Goal: Task Accomplishment & Management: Use online tool/utility

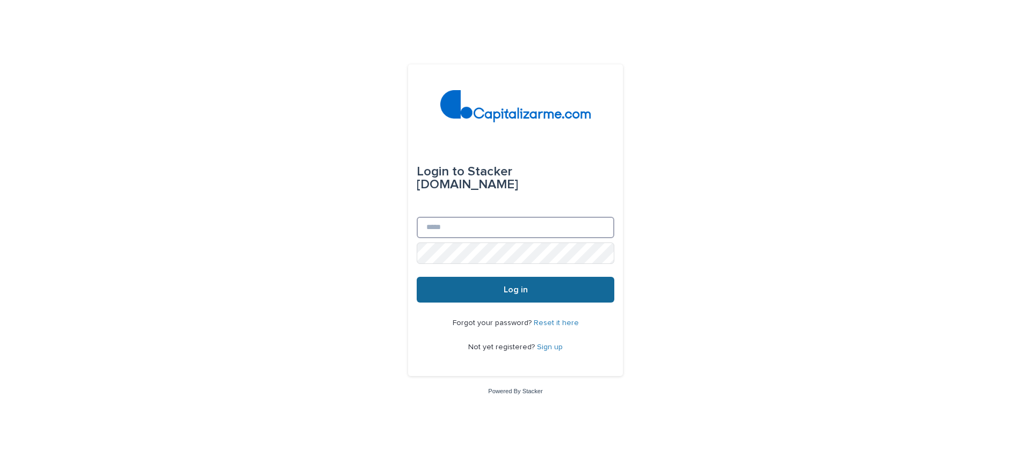
type input "**********"
click at [461, 281] on button "Log in" at bounding box center [516, 290] width 198 height 26
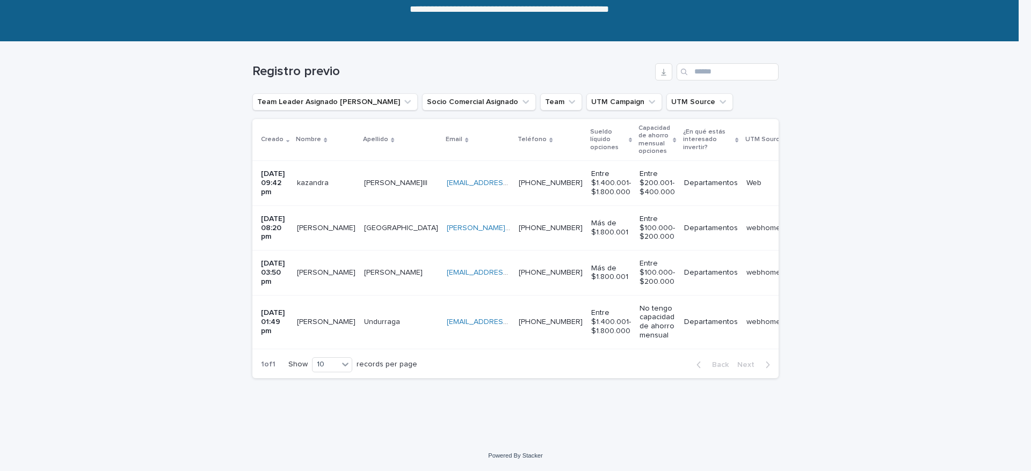
scroll to position [0, 227]
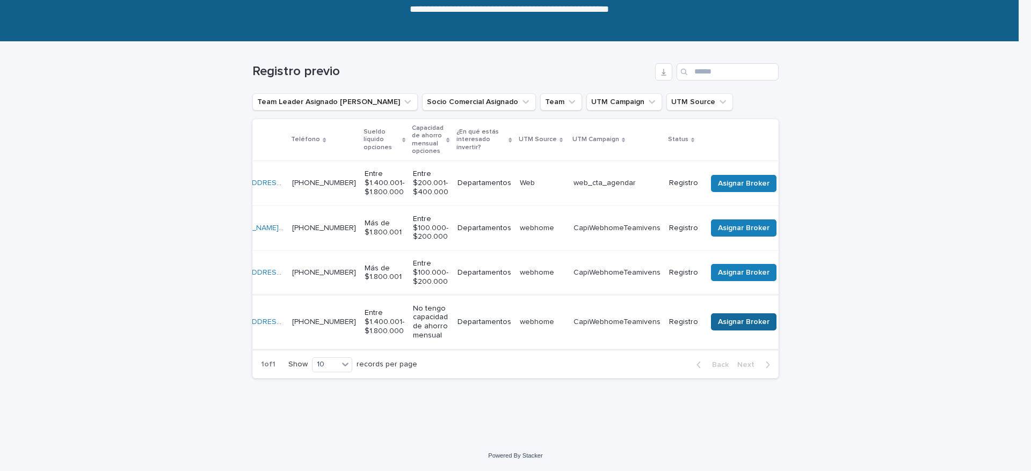
click at [718, 317] on span "Asignar Broker" at bounding box center [744, 322] width 52 height 11
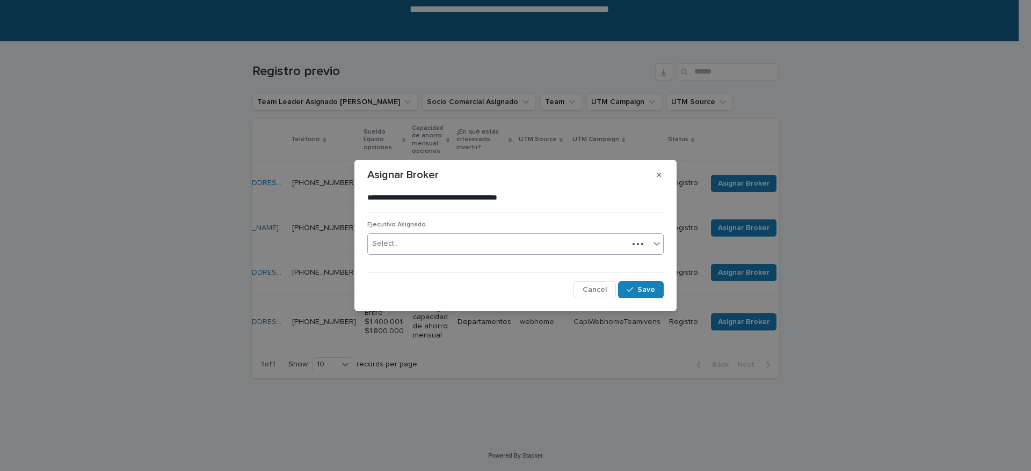
click at [466, 240] on div "Select..." at bounding box center [498, 244] width 260 height 18
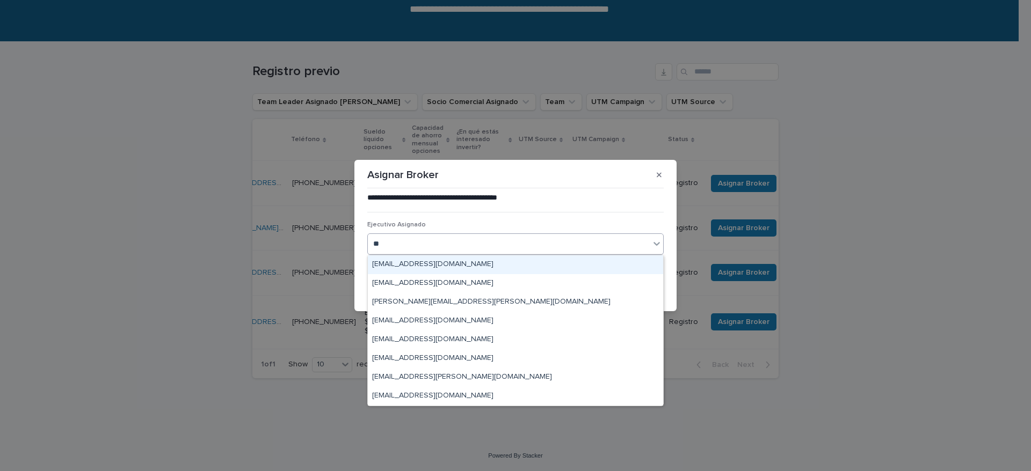
type input "*"
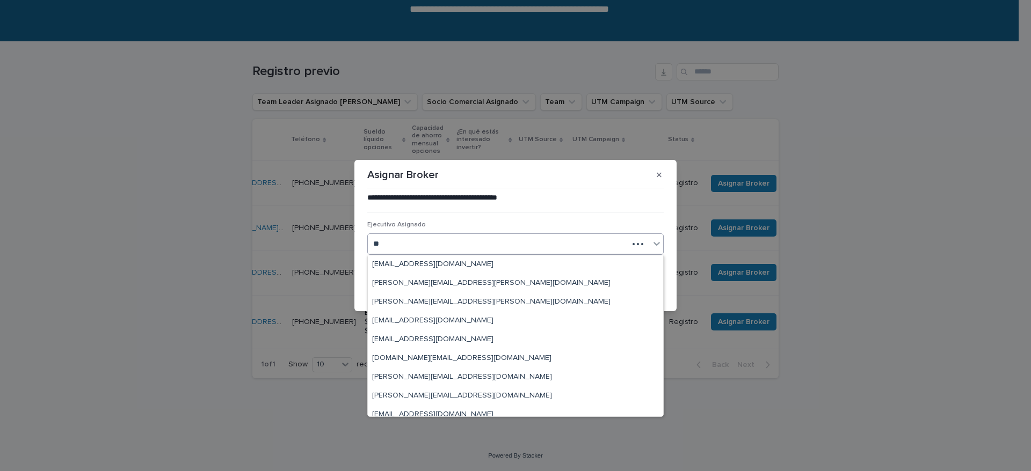
type input "*"
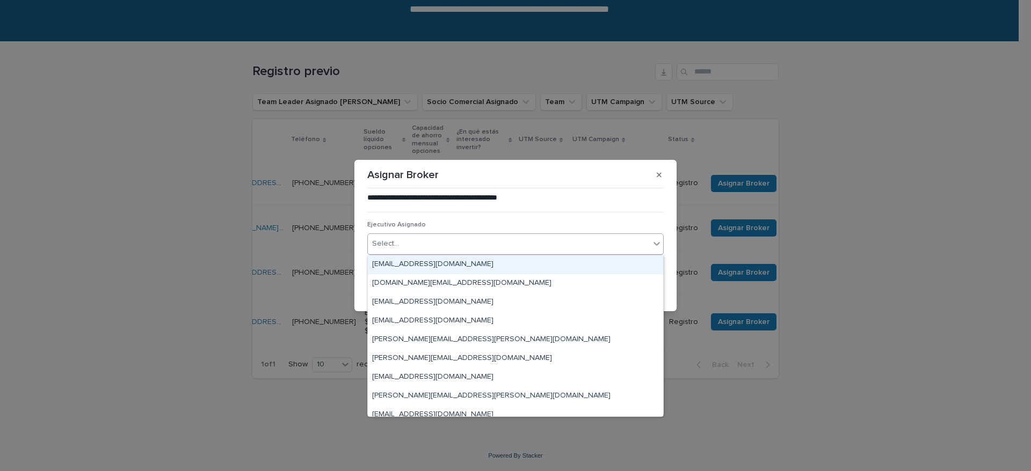
drag, startPoint x: 870, startPoint y: 203, endPoint x: 863, endPoint y: 202, distance: 6.5
click at [869, 202] on div "**********" at bounding box center [515, 235] width 1031 height 471
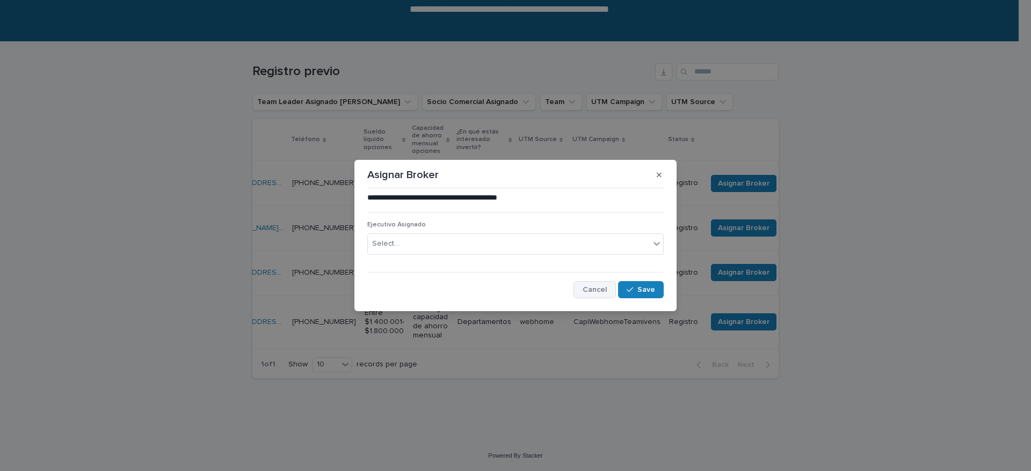
click at [596, 294] on button "Cancel" at bounding box center [594, 289] width 42 height 17
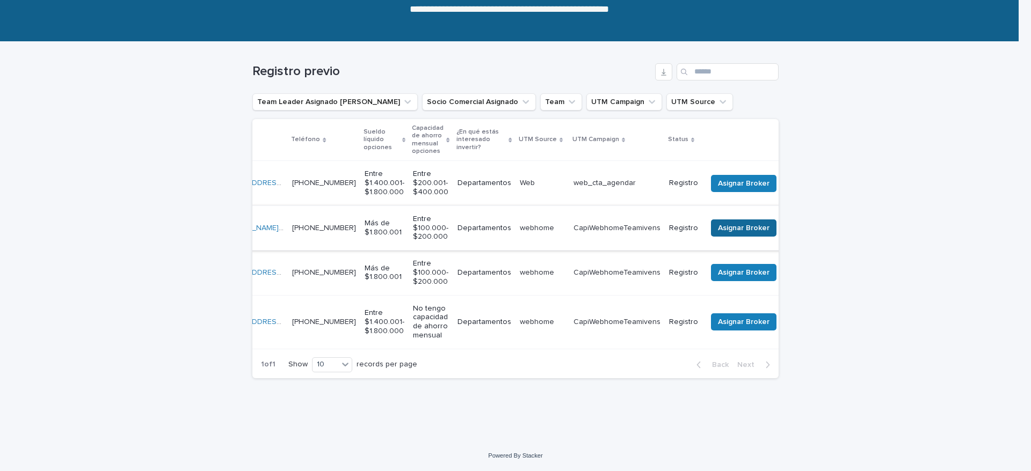
click at [718, 223] on span "Asignar Broker" at bounding box center [744, 228] width 52 height 11
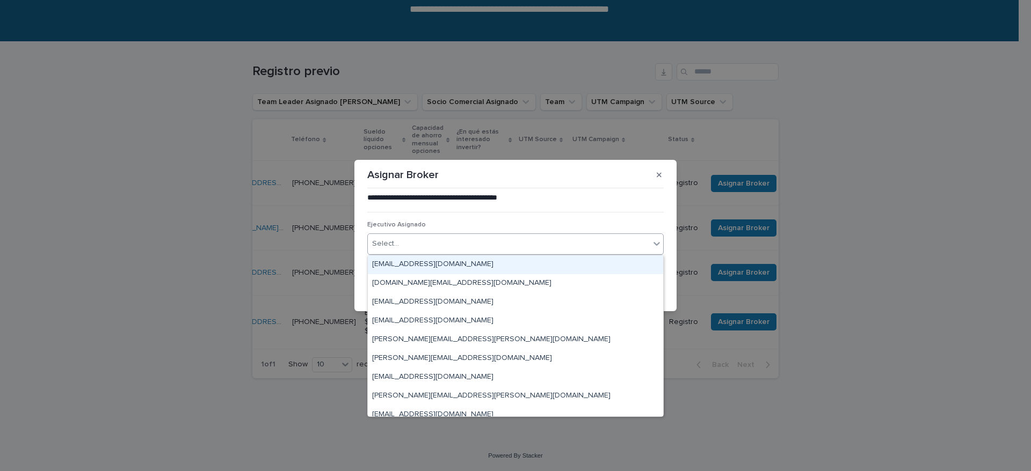
click at [478, 246] on div "Select..." at bounding box center [509, 244] width 282 height 18
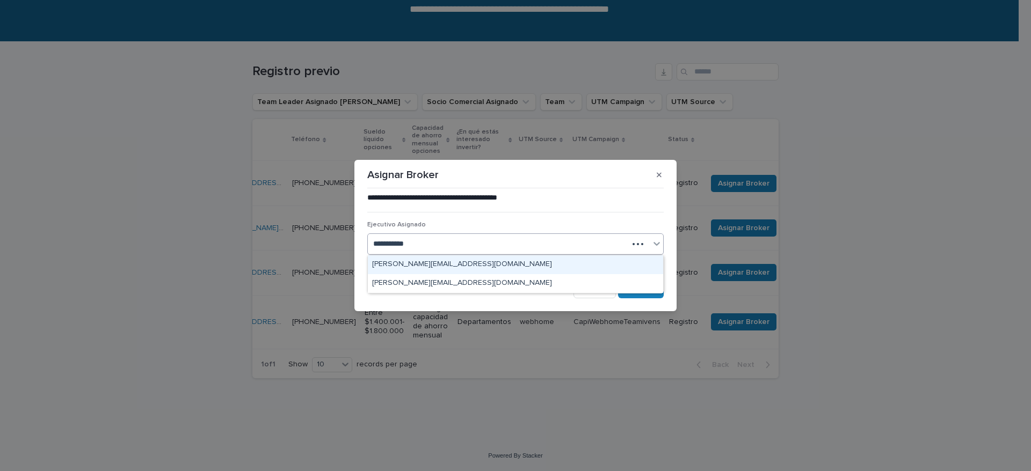
type input "**********"
click at [487, 264] on div "sebastian.saldia@capitalizarme.com" at bounding box center [515, 265] width 295 height 19
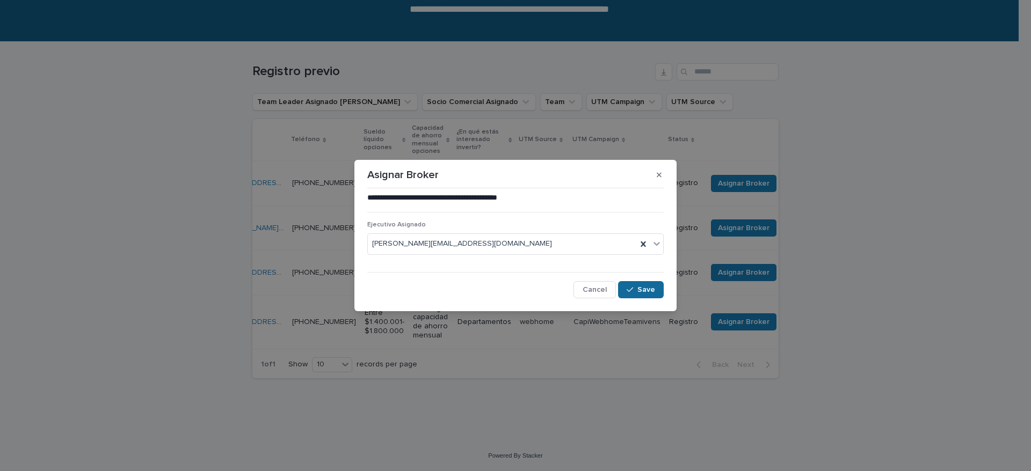
click at [642, 296] on button "Save" at bounding box center [641, 289] width 46 height 17
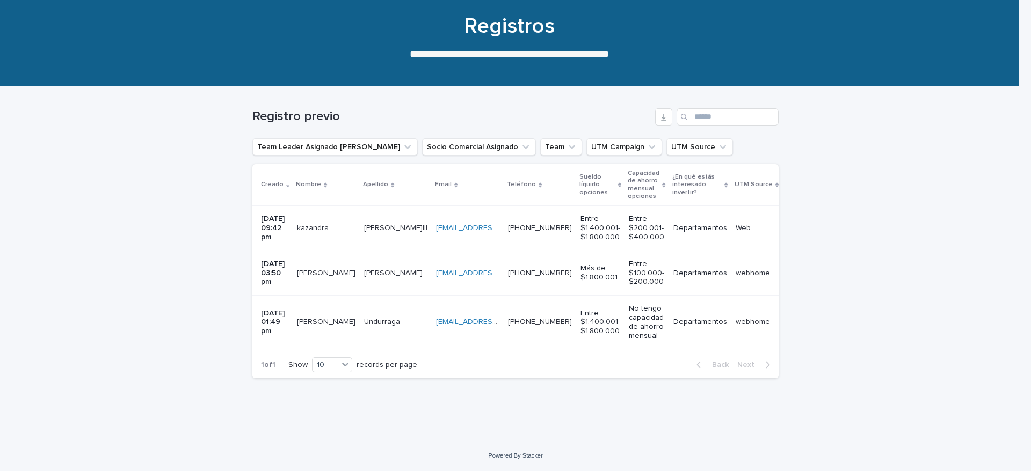
scroll to position [0, 214]
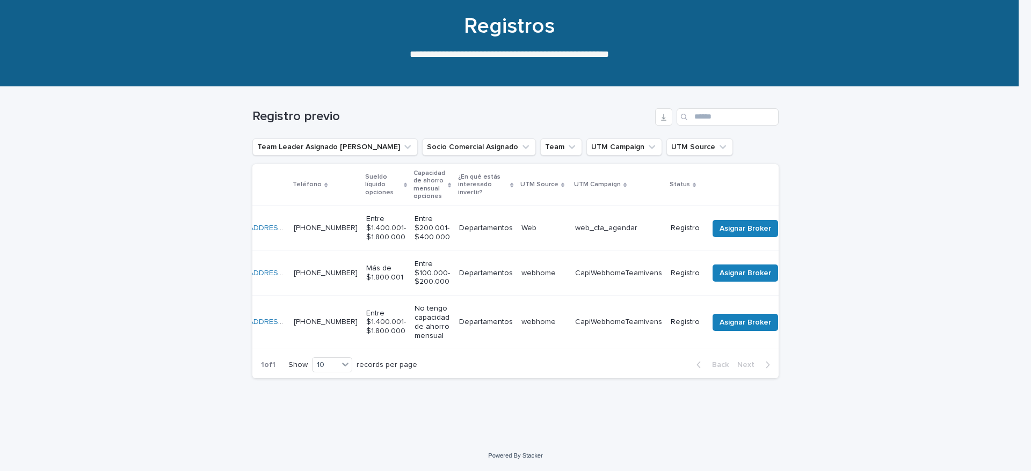
click at [708, 206] on td "Asignar Broker" at bounding box center [749, 228] width 91 height 45
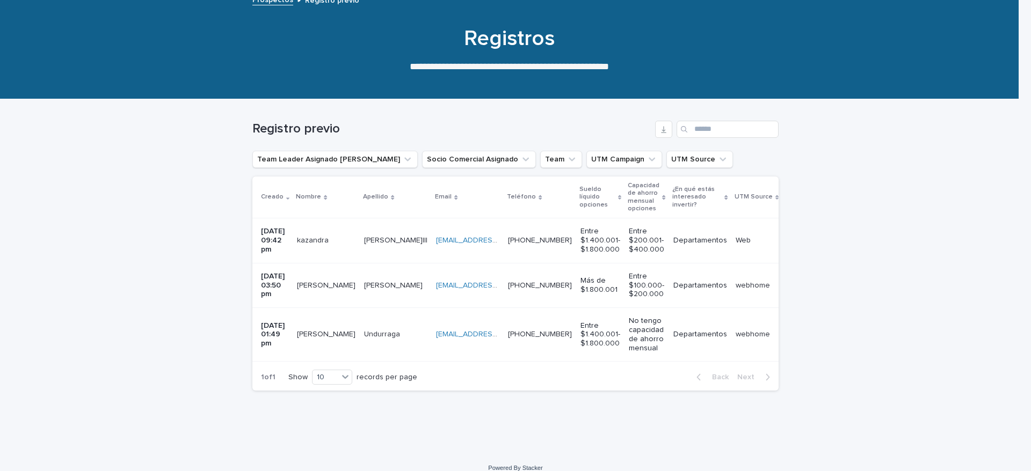
scroll to position [0, 214]
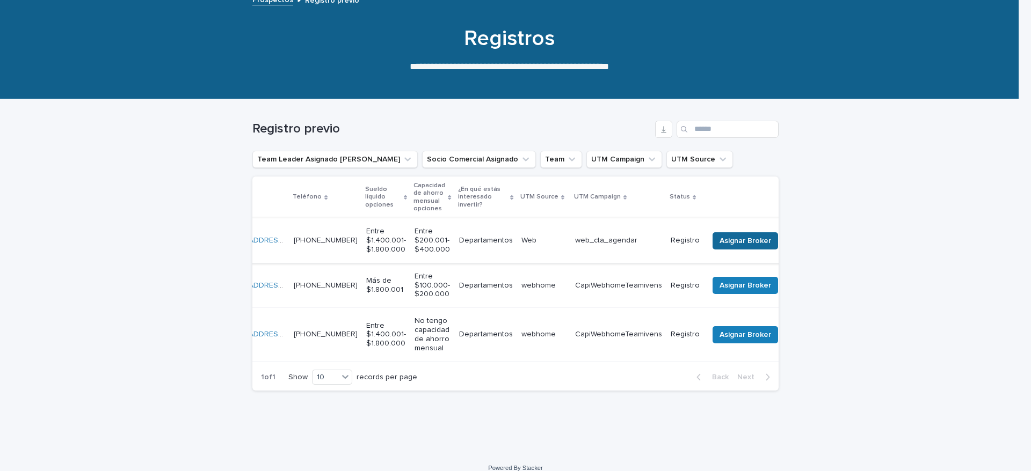
click at [734, 242] on span "Asignar Broker" at bounding box center [745, 241] width 52 height 11
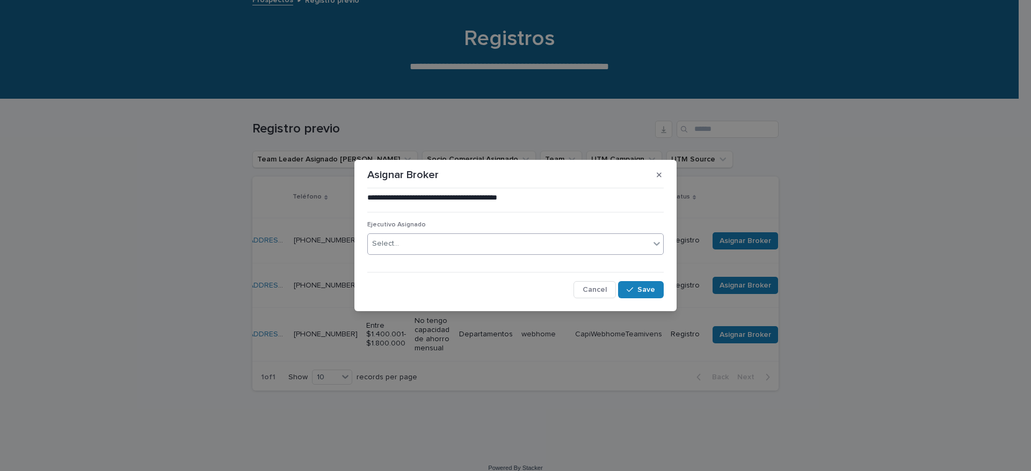
click at [448, 244] on div "Select..." at bounding box center [509, 244] width 282 height 18
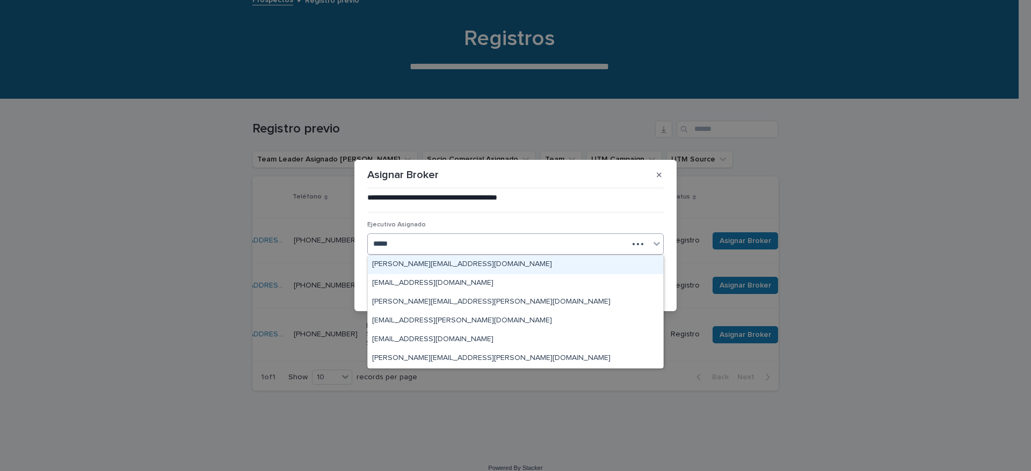
type input "******"
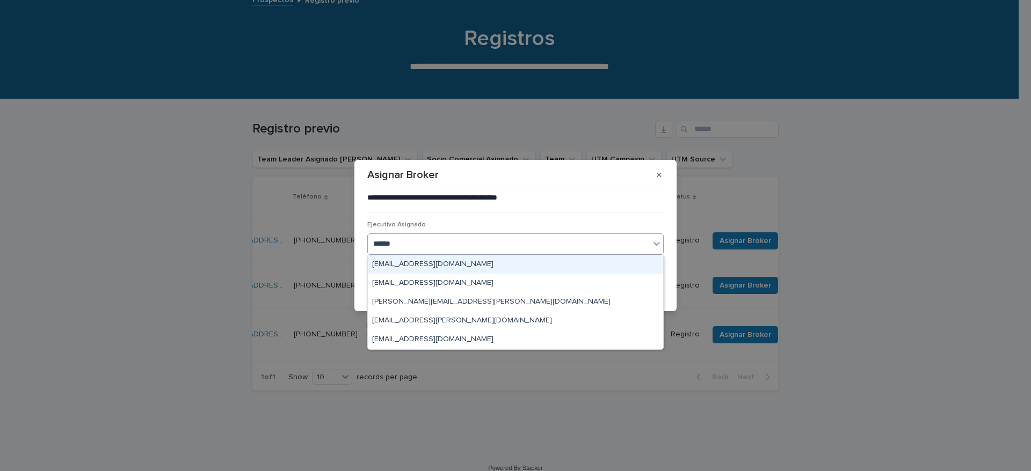
click at [420, 262] on div "marco.abarza@capitalizarme.com" at bounding box center [515, 265] width 295 height 19
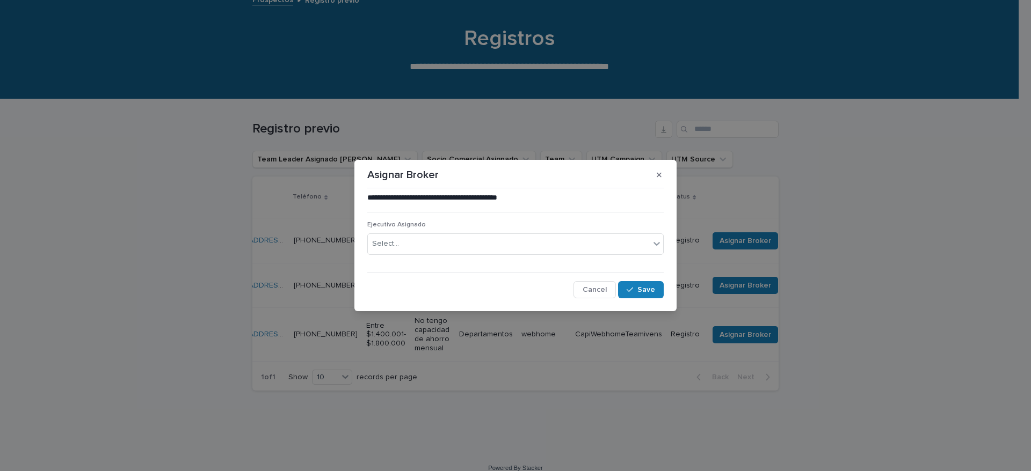
drag, startPoint x: 626, startPoint y: 286, endPoint x: 661, endPoint y: 342, distance: 65.6
click at [627, 287] on button "Save" at bounding box center [641, 289] width 46 height 17
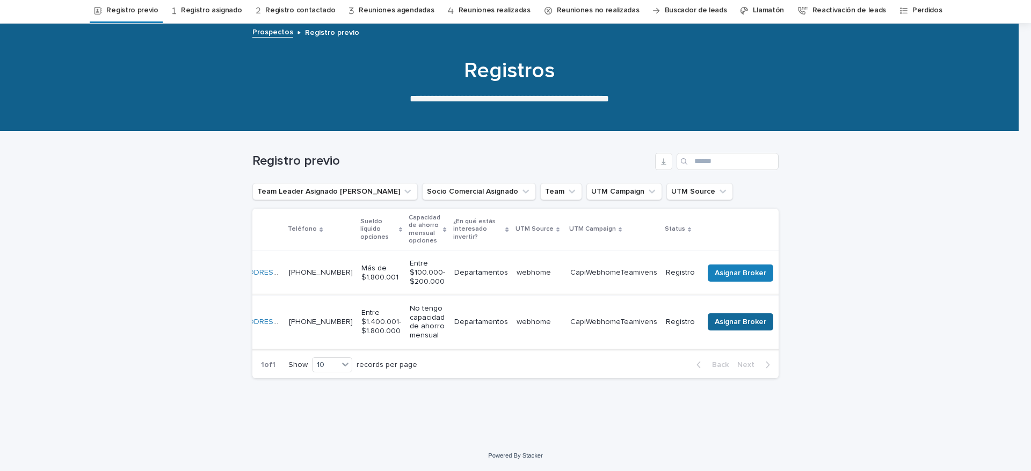
click at [730, 317] on span "Asignar Broker" at bounding box center [741, 322] width 52 height 11
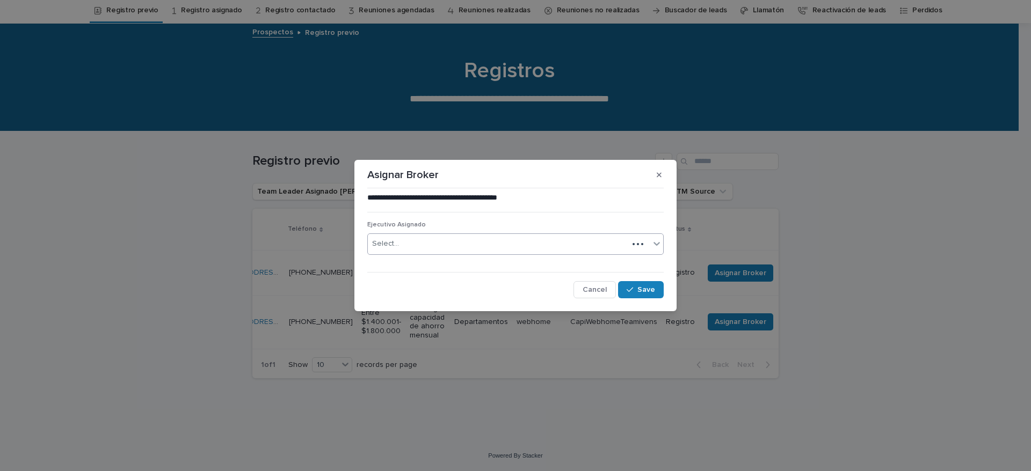
click at [498, 252] on div "Select..." at bounding box center [498, 244] width 260 height 18
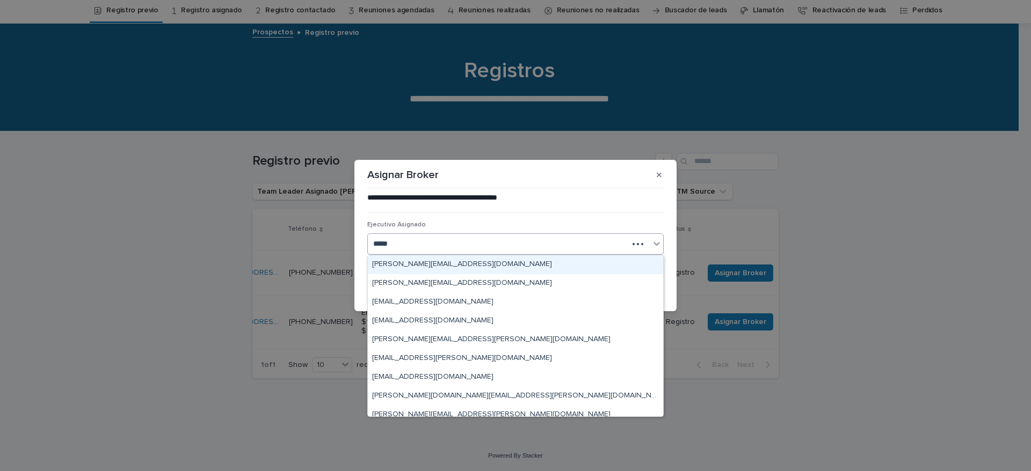
type input "******"
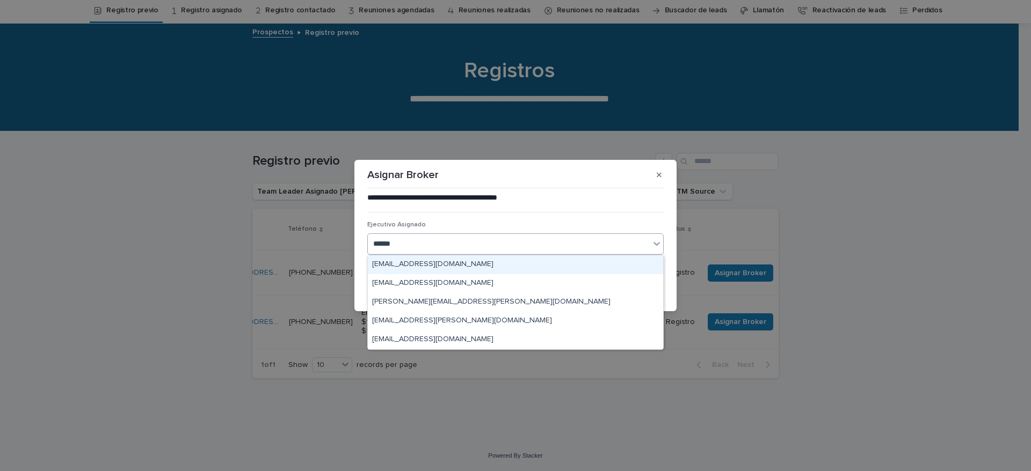
click at [498, 258] on div "marco.abarza@capitalizarme.com" at bounding box center [515, 265] width 295 height 19
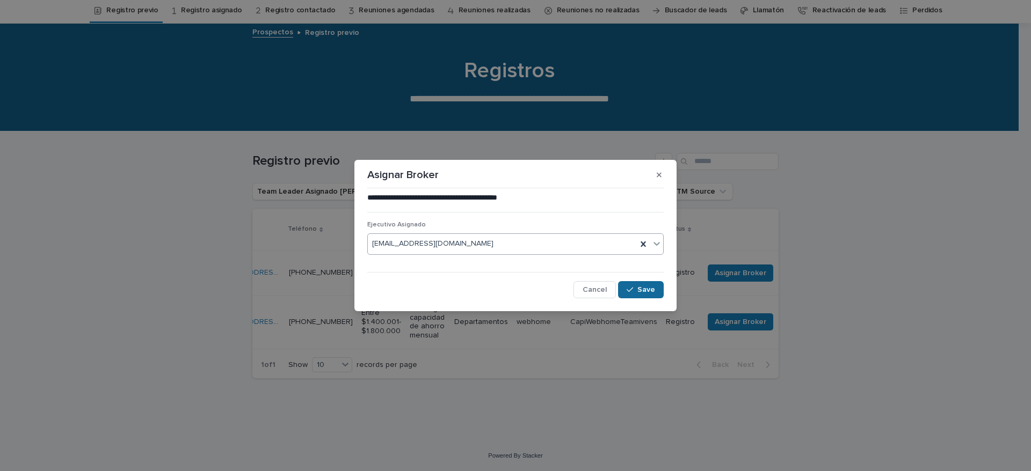
click at [633, 291] on icon "button" at bounding box center [629, 290] width 6 height 8
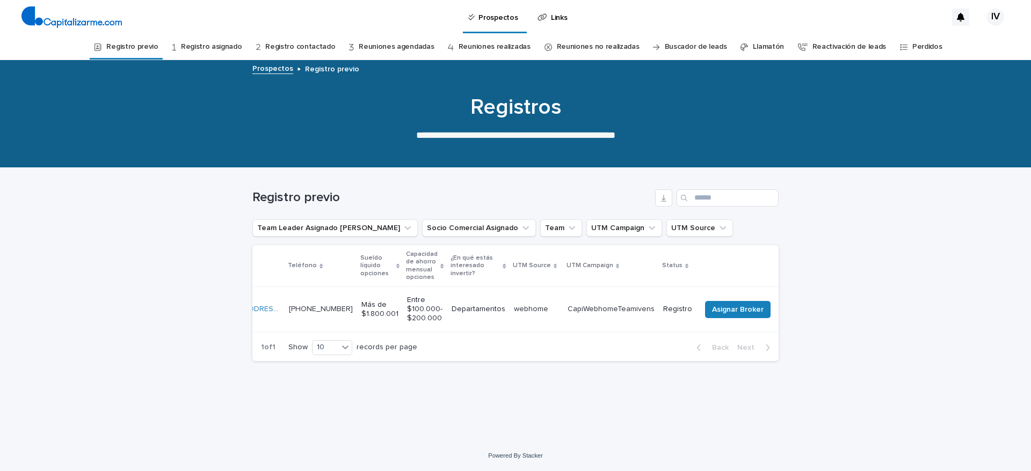
scroll to position [0, 0]
click at [717, 314] on span "Asignar Broker" at bounding box center [743, 309] width 52 height 11
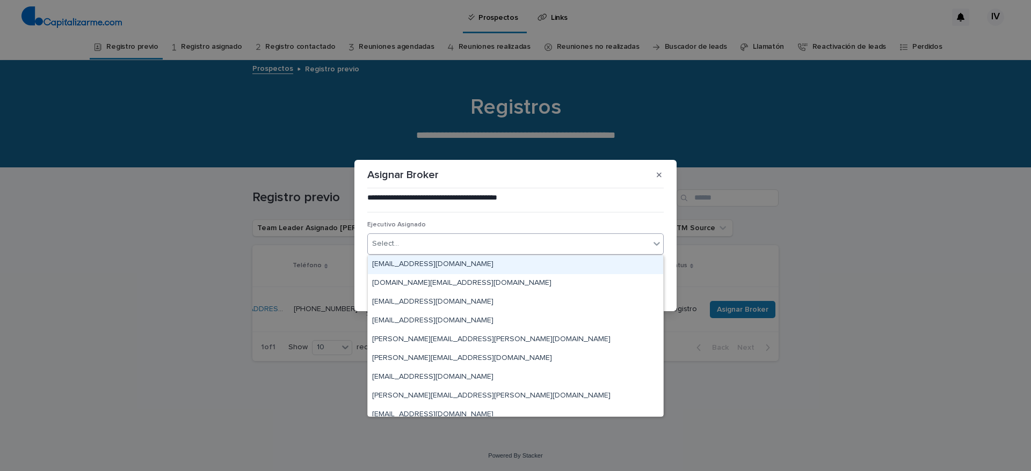
click at [438, 243] on div "Select..." at bounding box center [509, 244] width 282 height 18
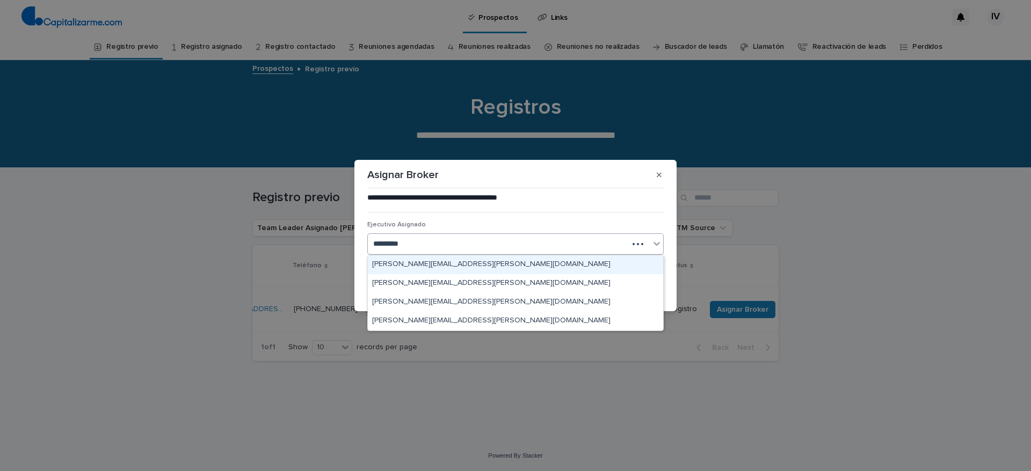
type input "**********"
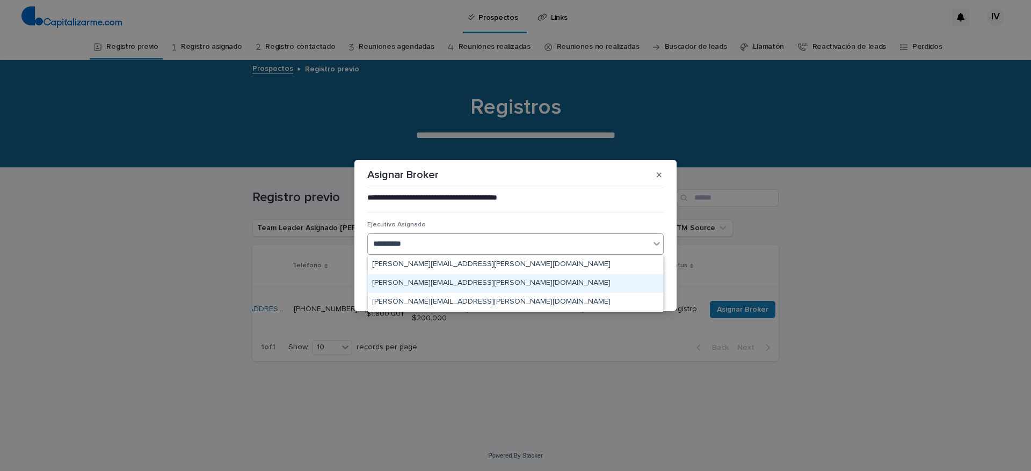
click at [595, 288] on div "rodrigo.guzman@capitalizarme.com" at bounding box center [515, 283] width 295 height 19
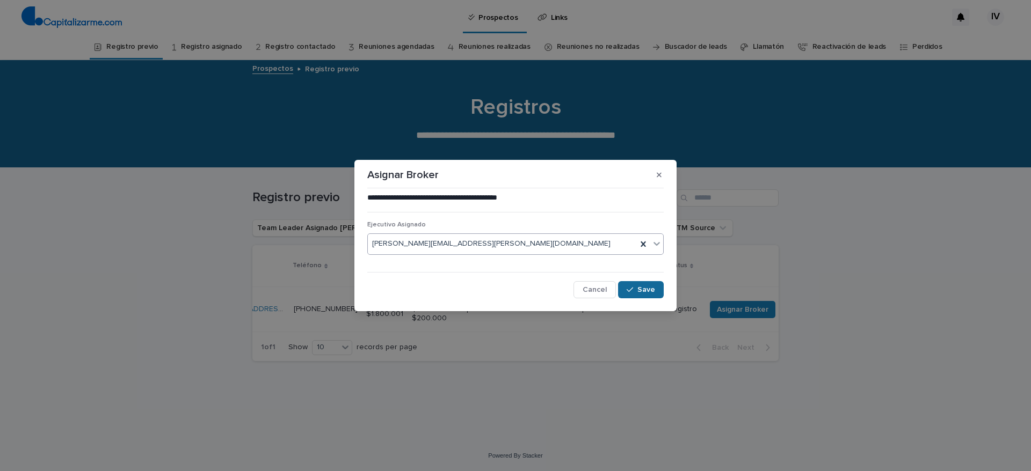
click at [632, 286] on icon "button" at bounding box center [629, 290] width 6 height 8
